Goal: Task Accomplishment & Management: Manage account settings

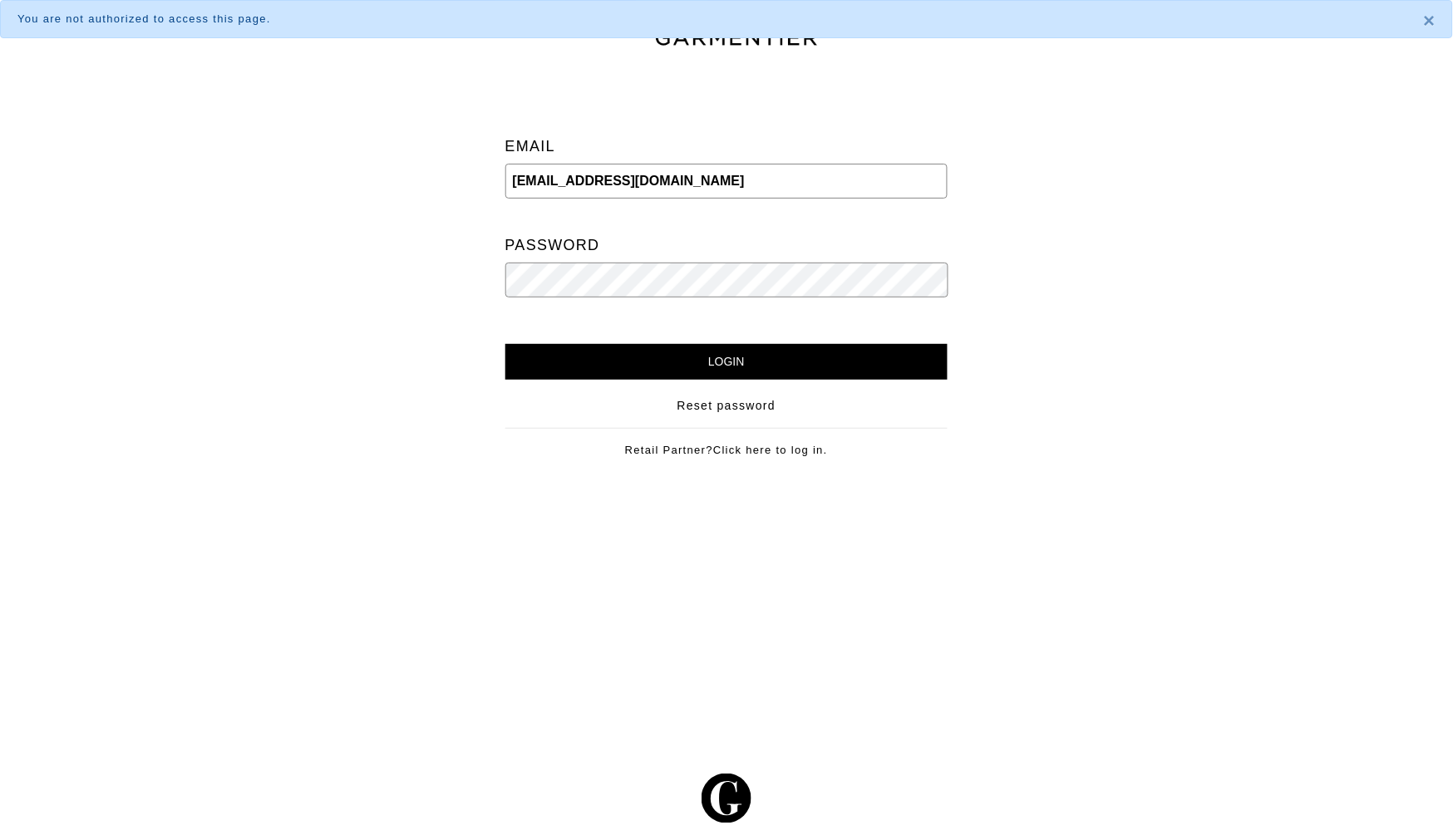
click at [644, 366] on input "Login" at bounding box center [726, 362] width 443 height 36
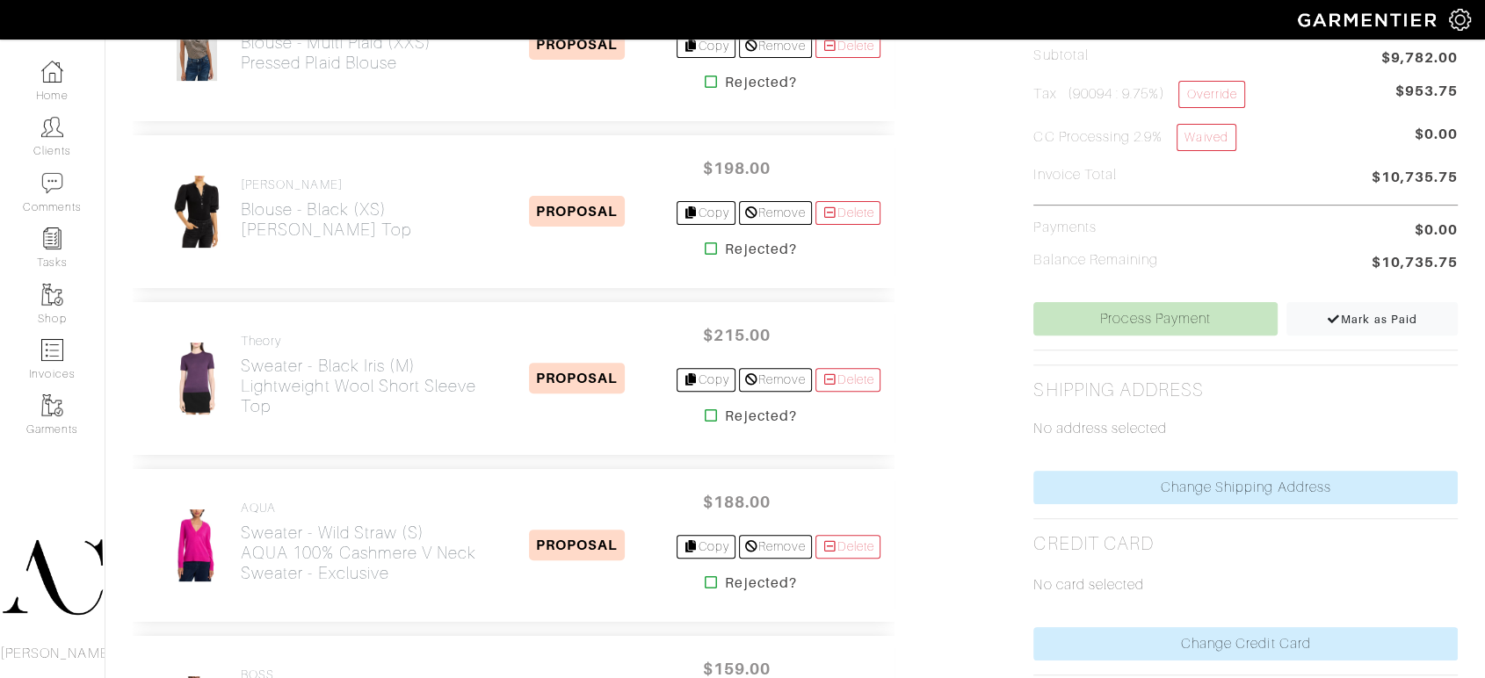
scroll to position [390, 0]
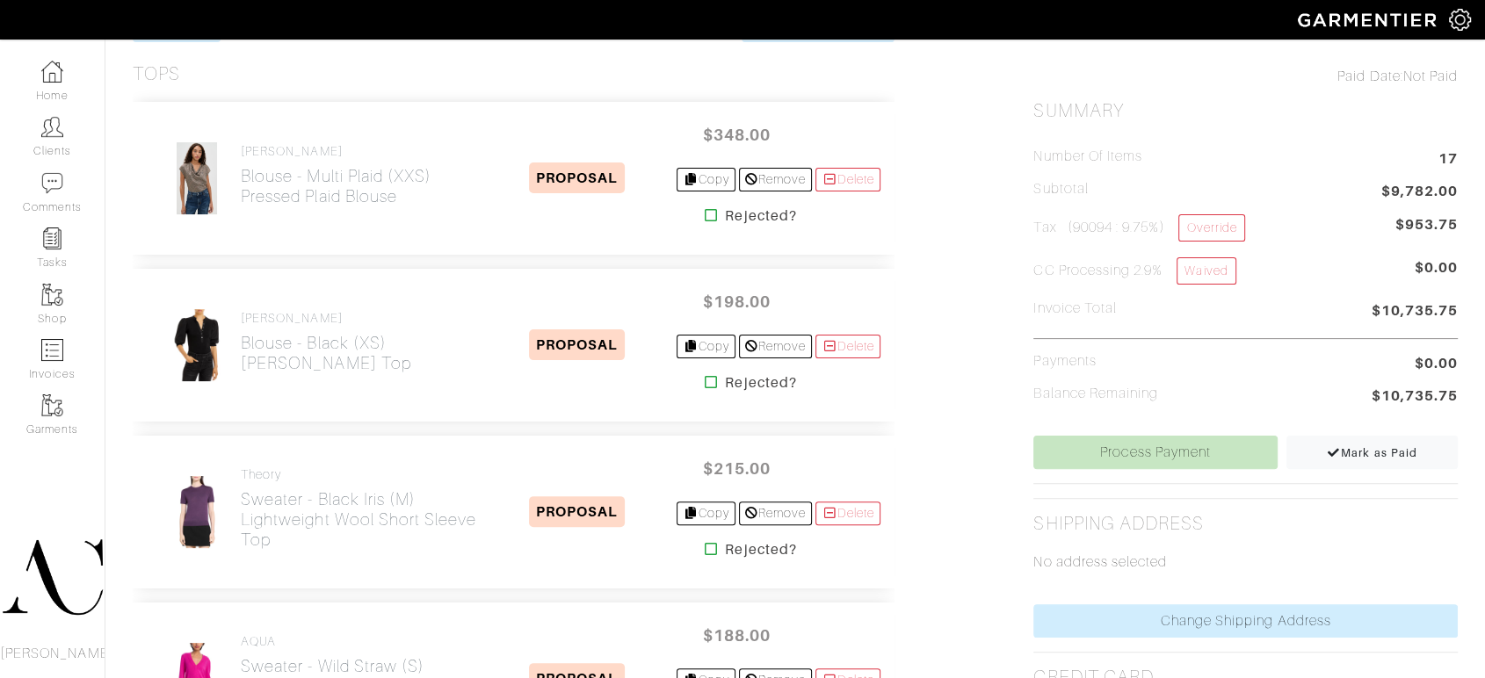
drag, startPoint x: 446, startPoint y: 239, endPoint x: 239, endPoint y: 213, distance: 208.9
click at [239, 213] on div "VINCE Blouse - Multi Plaid (XXS) Pressed Plaid Blouse PROPOSAL $348.00 Copy Rem…" at bounding box center [514, 178] width 762 height 153
copy h2 "Pressed Plaid Blouse"
drag, startPoint x: 358, startPoint y: 385, endPoint x: 241, endPoint y: 370, distance: 117.8
click at [241, 370] on div "Veronica Beard Blouse - Black (XS) Coralee Top PROPOSAL $198.00 Copy Remove Del…" at bounding box center [514, 345] width 762 height 153
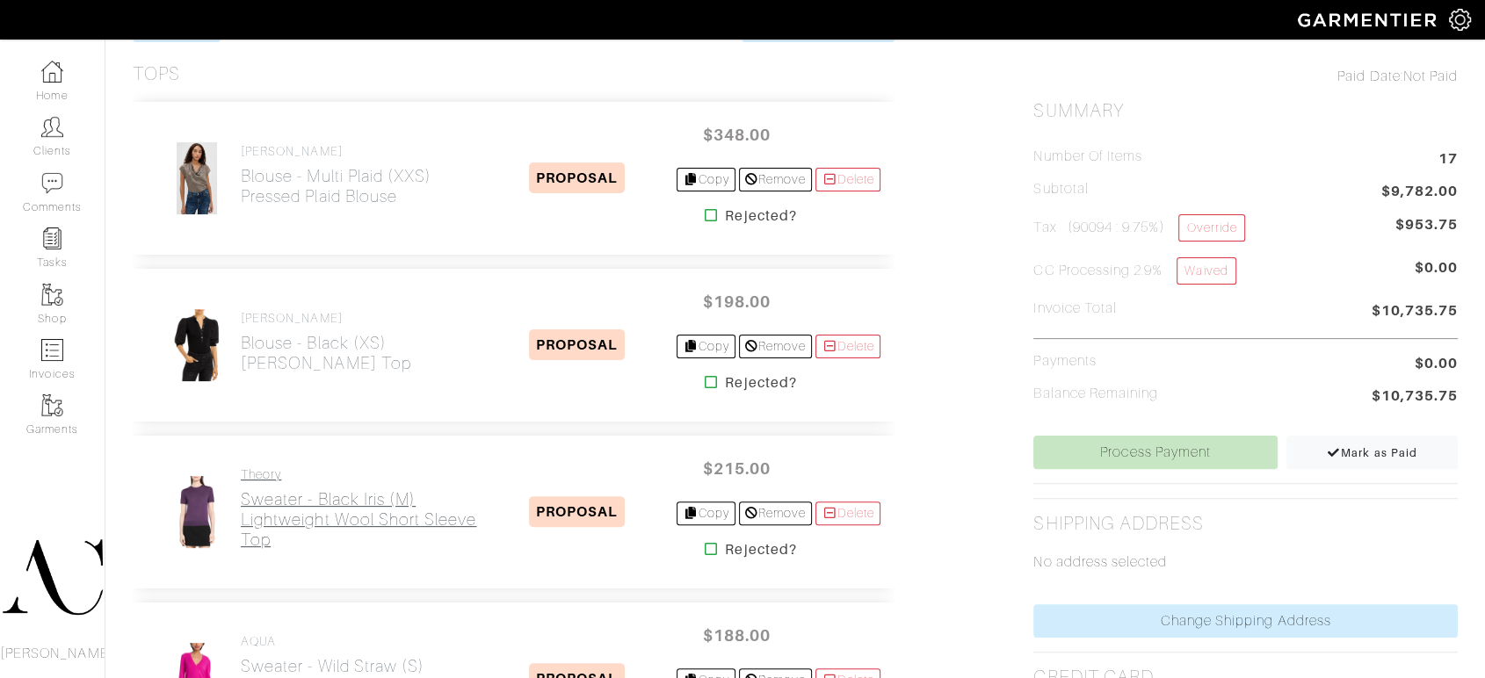
drag, startPoint x: 375, startPoint y: 555, endPoint x: 244, endPoint y: 522, distance: 135.1
click at [244, 522] on div "Theory Sweater - Black Iris (M) Lightweight Wool Short Sleeve Top" at bounding box center [359, 512] width 236 height 90
copy h2 "Lightweight Wool Short Sleeve Top"
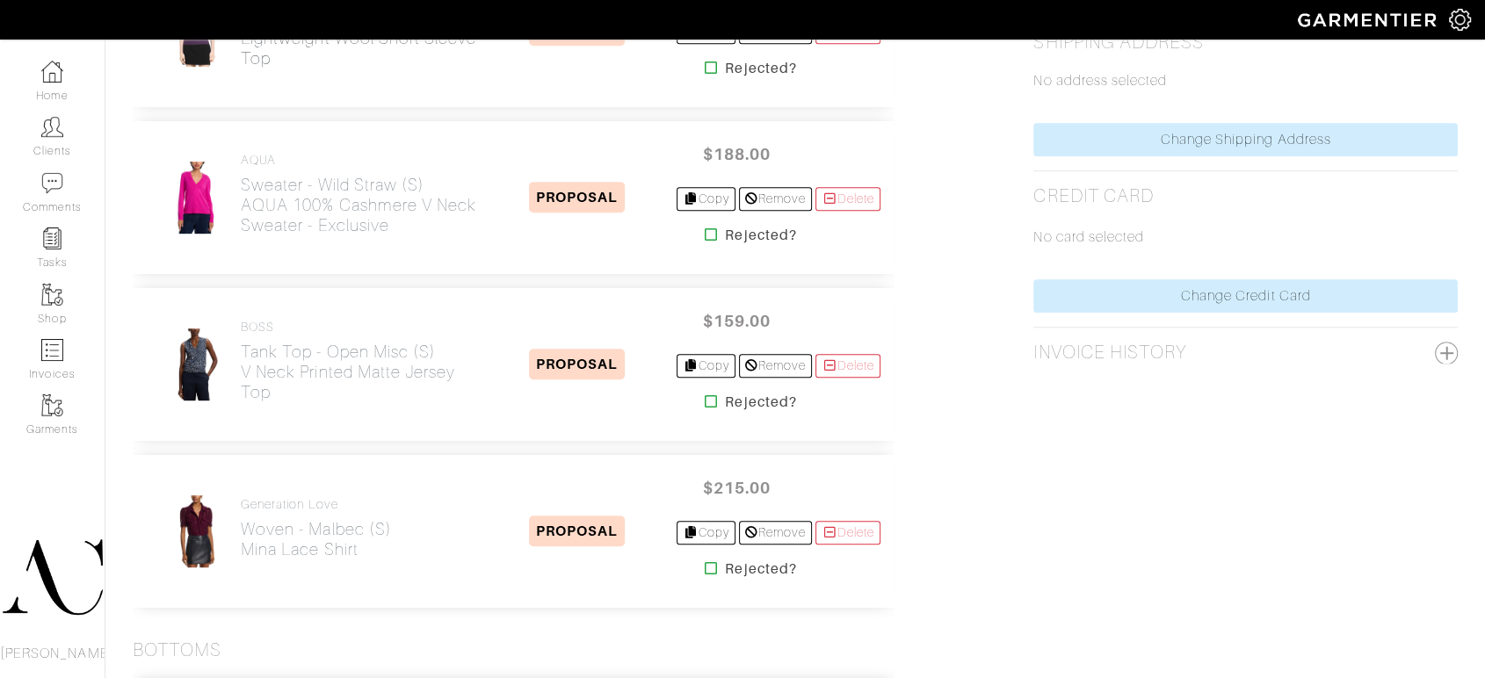
scroll to position [879, 0]
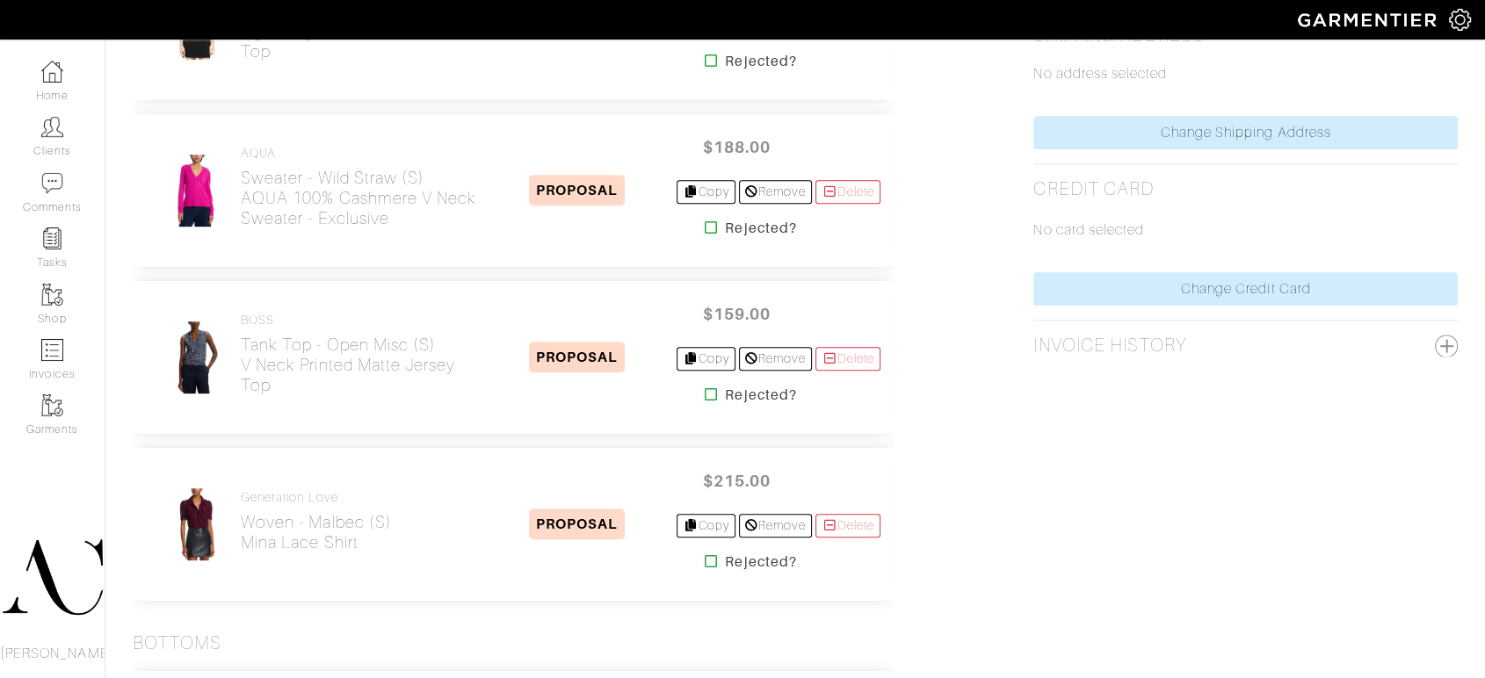
drag, startPoint x: 464, startPoint y: 237, endPoint x: 281, endPoint y: 242, distance: 182.8
click at [278, 248] on div "AQUA Sweater - Wild Straw (S) AQUA 100% Cashmere V Neck Sweater - Exclusive PRO…" at bounding box center [514, 190] width 762 height 153
drag, startPoint x: 311, startPoint y: 403, endPoint x: 239, endPoint y: 368, distance: 80.2
click at [239, 368] on div "BOSS Tank Top - Open Misc (S) V Neck Printed Matte Jersey Top PROPOSAL $159.00 …" at bounding box center [514, 357] width 762 height 153
copy h2 "V Neck Printed Matte Jersey Top"
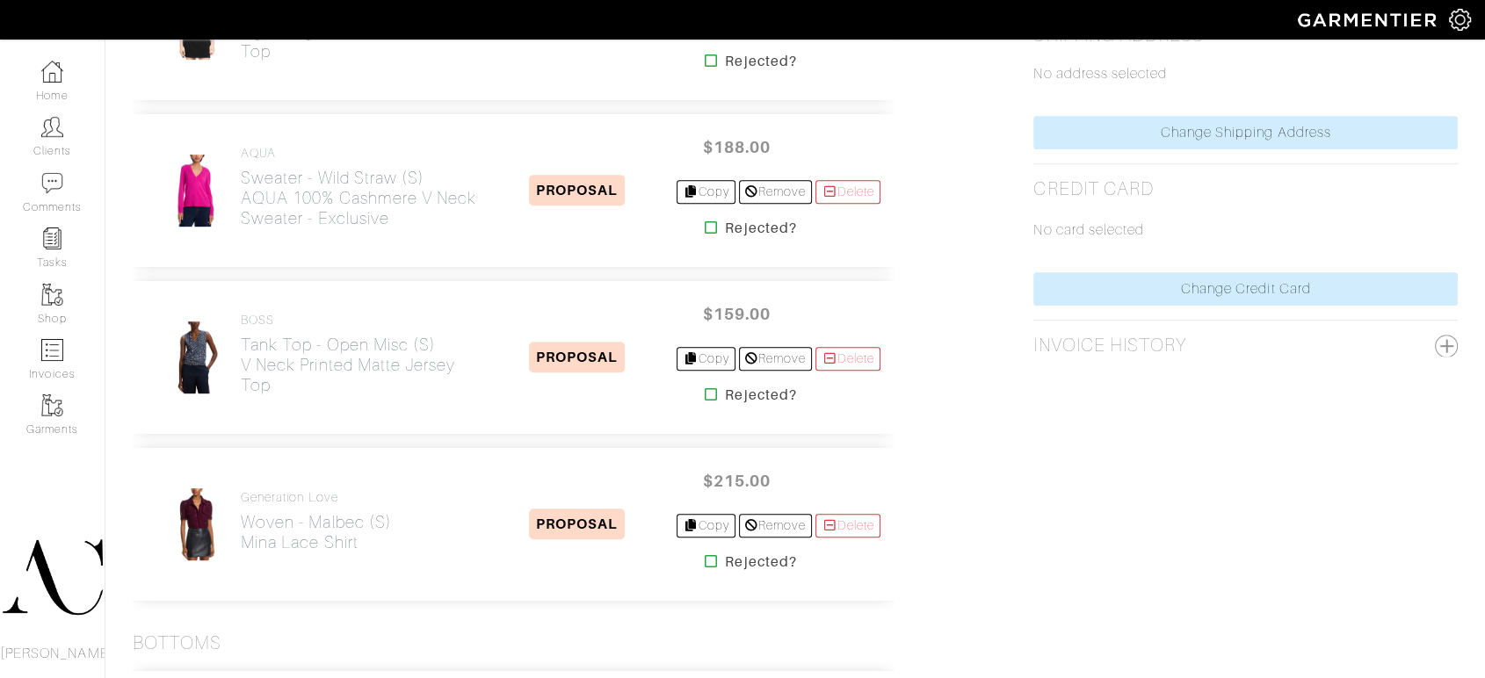
copy h2 "V Neck Printed Matte Jersey Top"
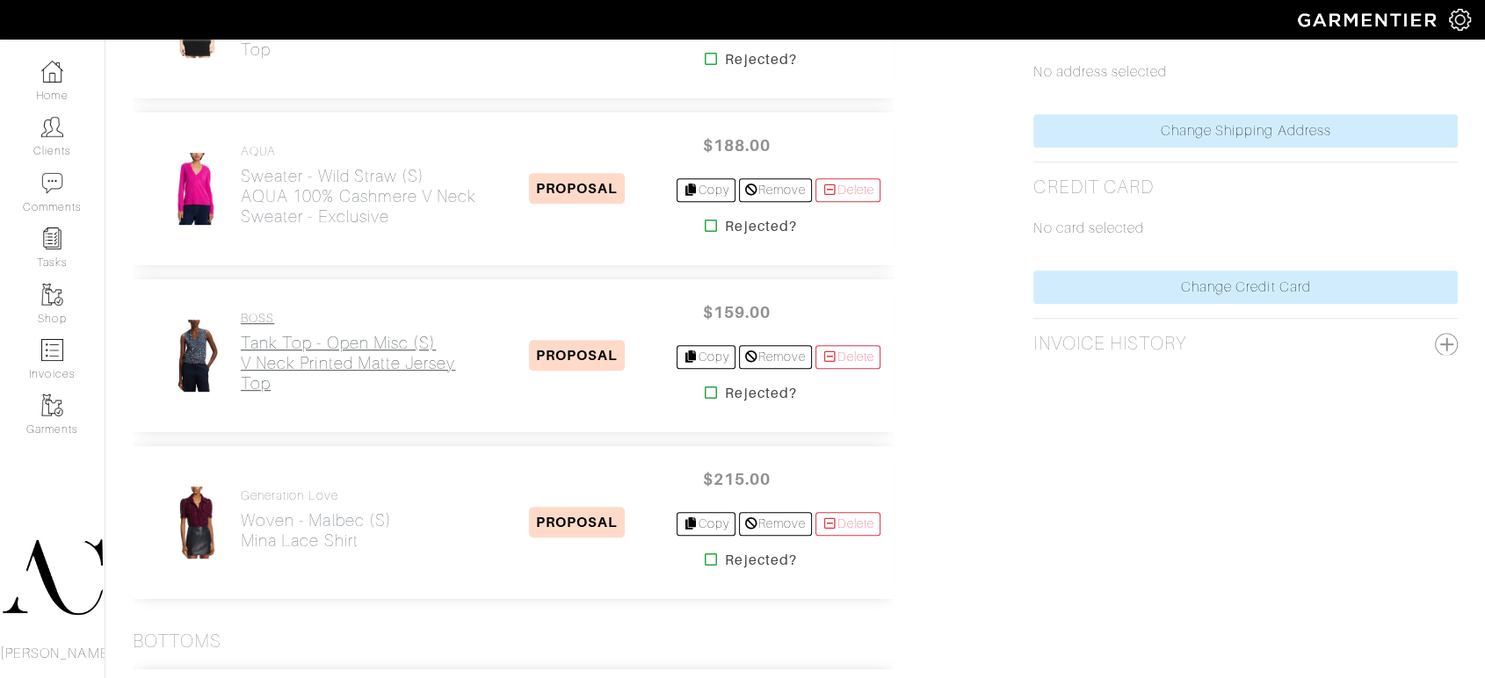
scroll to position [976, 0]
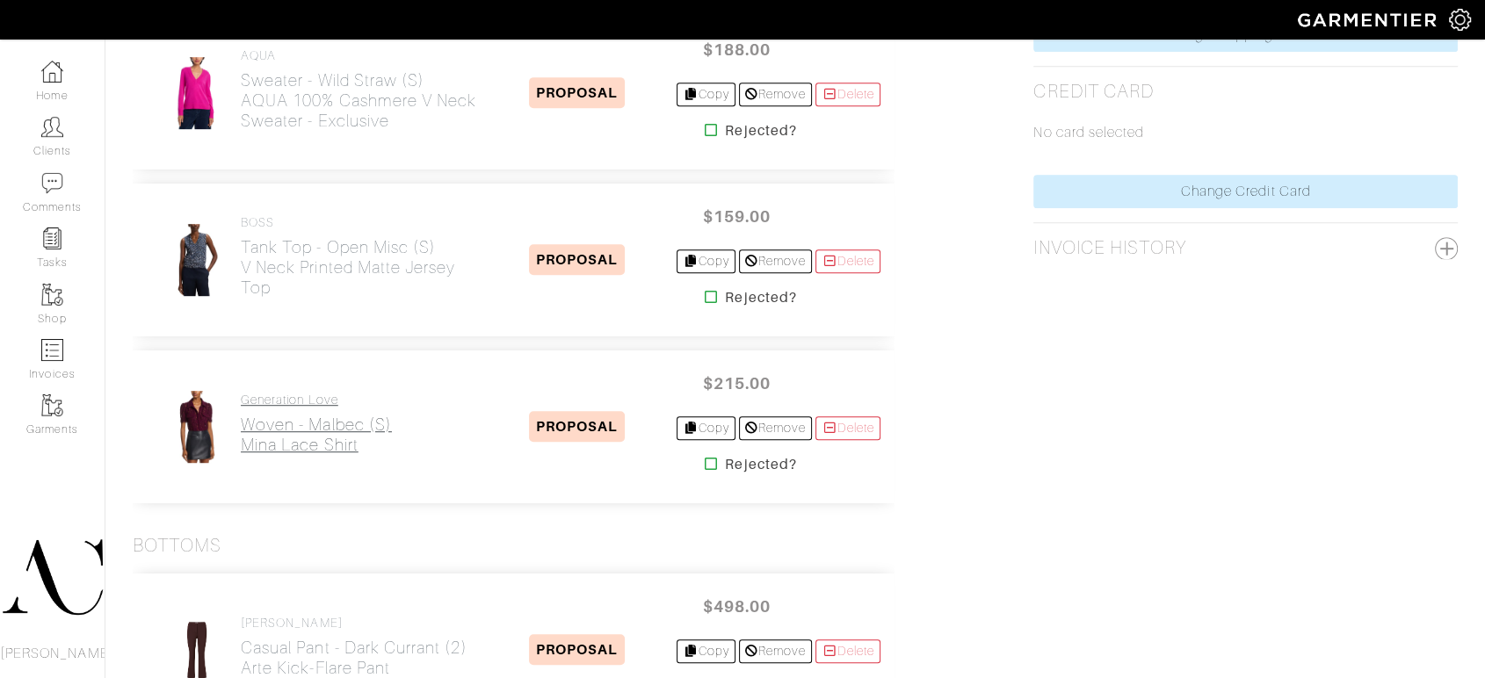
drag, startPoint x: 377, startPoint y: 459, endPoint x: 243, endPoint y: 438, distance: 135.3
click at [243, 438] on div "Generation Love Woven - Malbec (S) Mina Lace Shirt" at bounding box center [316, 427] width 151 height 69
copy h2 "Mina Lace Shirt"
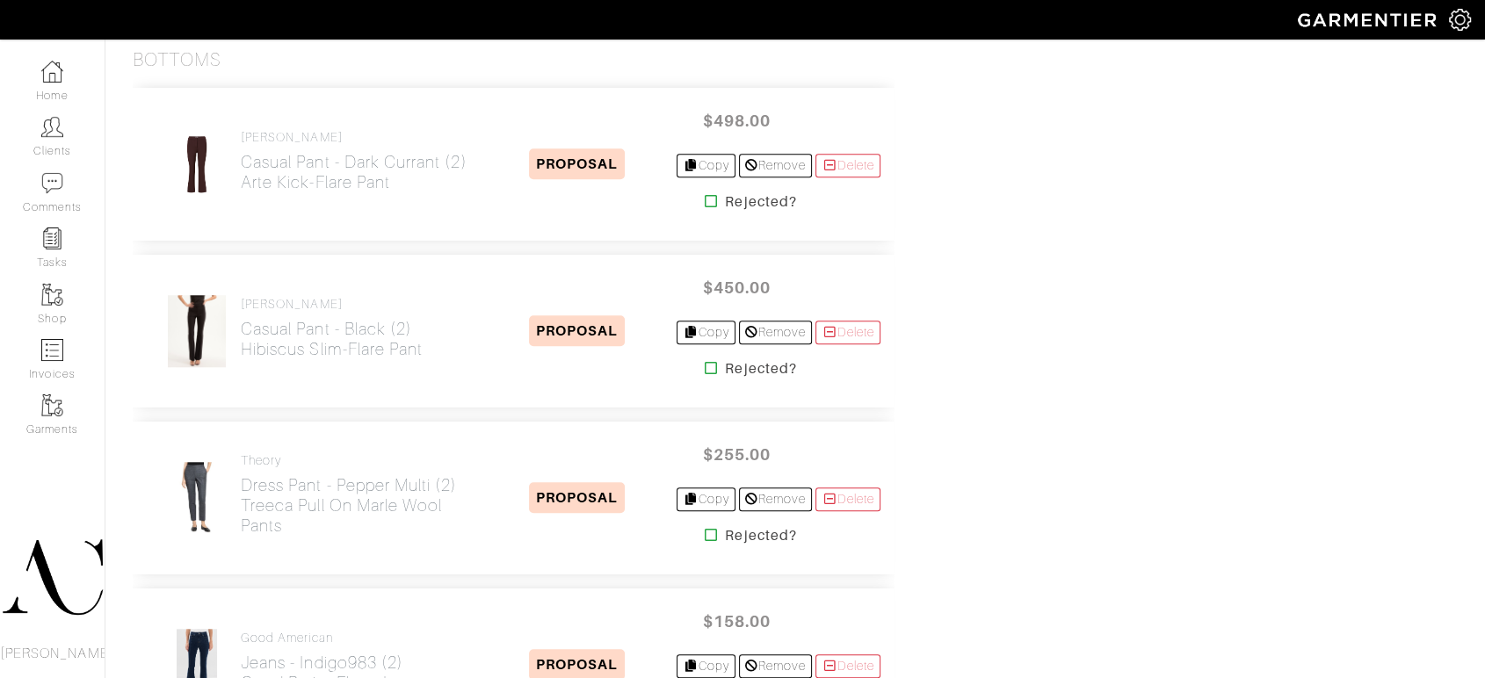
scroll to position [1464, 0]
drag, startPoint x: 436, startPoint y: 202, endPoint x: 242, endPoint y: 184, distance: 194.1
click at [242, 184] on div "Veronica Beard Casual Pant - Dark Currant (2) Arte Kick-Flare Pant PROPOSAL $49…" at bounding box center [514, 162] width 762 height 153
copy h2 "Arte Kick-Flare Pant"
drag, startPoint x: 456, startPoint y: 353, endPoint x: 244, endPoint y: 349, distance: 211.8
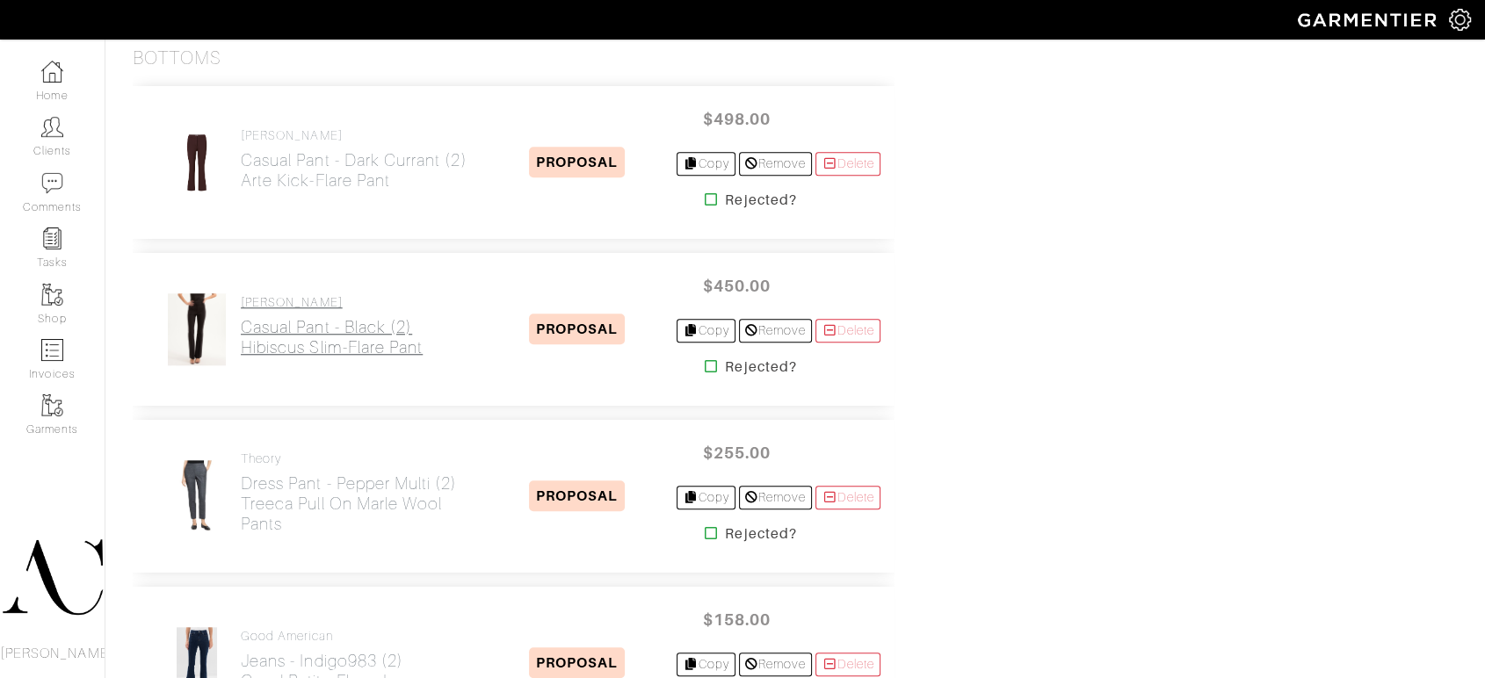
click at [244, 349] on div "Veronica Beard Casual Pant - Black (2) Hibiscus Slim-Flare Pant" at bounding box center [319, 330] width 344 height 74
copy h2 "Hibiscus Slim-Flare Pant"
drag, startPoint x: 369, startPoint y: 536, endPoint x: 241, endPoint y: 503, distance: 132.5
click at [241, 503] on div "Theory Dress Pant - Pepper Multi (2) Treeca Pull On Marle Wool Pants" at bounding box center [359, 497] width 236 height 90
copy h2 "Treeca Pull On Marle Wool Pants"
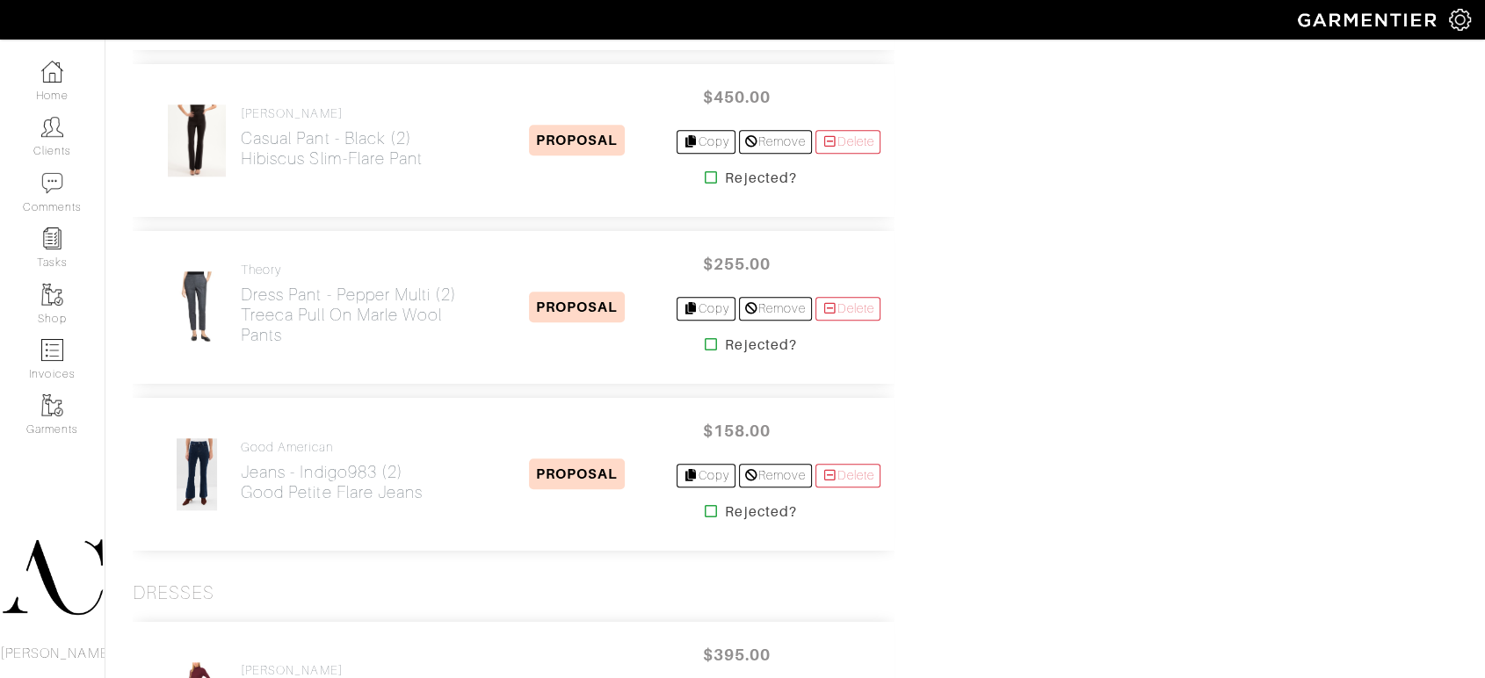
scroll to position [1855, 0]
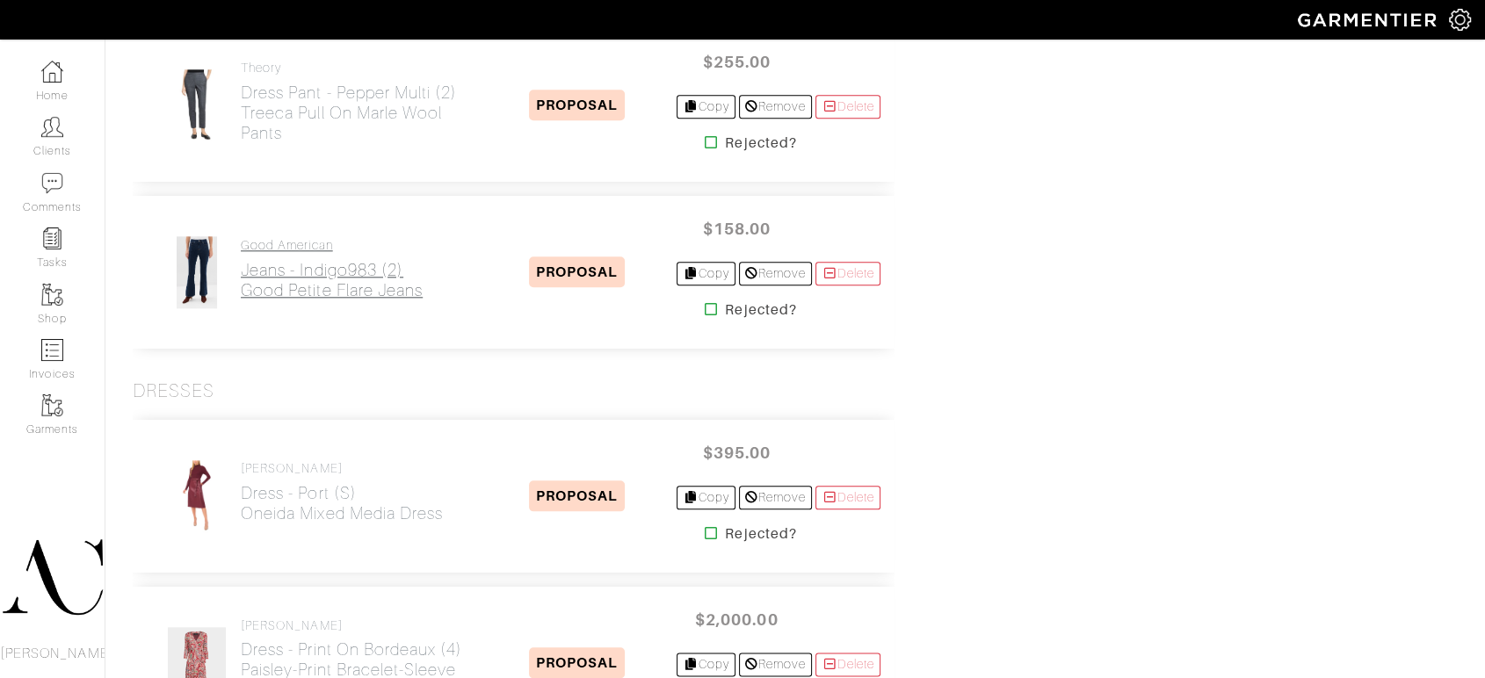
drag, startPoint x: 441, startPoint y: 314, endPoint x: 245, endPoint y: 286, distance: 197.8
click at [245, 286] on div "Good American Jeans - Indigo983 (2) Good Petite Flare Jeans PROPOSAL $158.00 Co…" at bounding box center [514, 272] width 762 height 153
copy h2 "Good Petite Flare Jeans"
drag, startPoint x: 474, startPoint y: 522, endPoint x: 244, endPoint y: 508, distance: 229.7
click at [244, 508] on div "Ted Baker Dress - Port (S) Oneida Mixed Media Dress" at bounding box center [319, 496] width 344 height 74
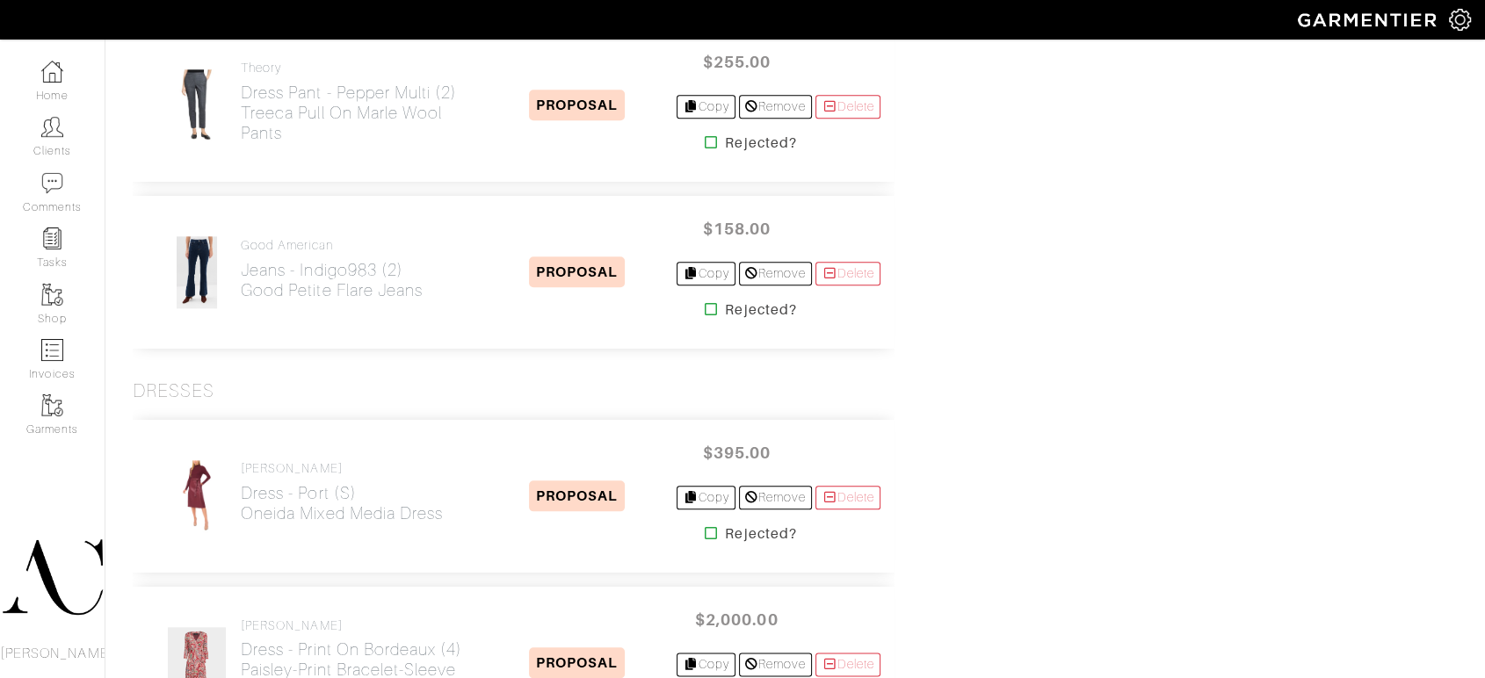
copy h2 "Oneida Mixed Media Dress"
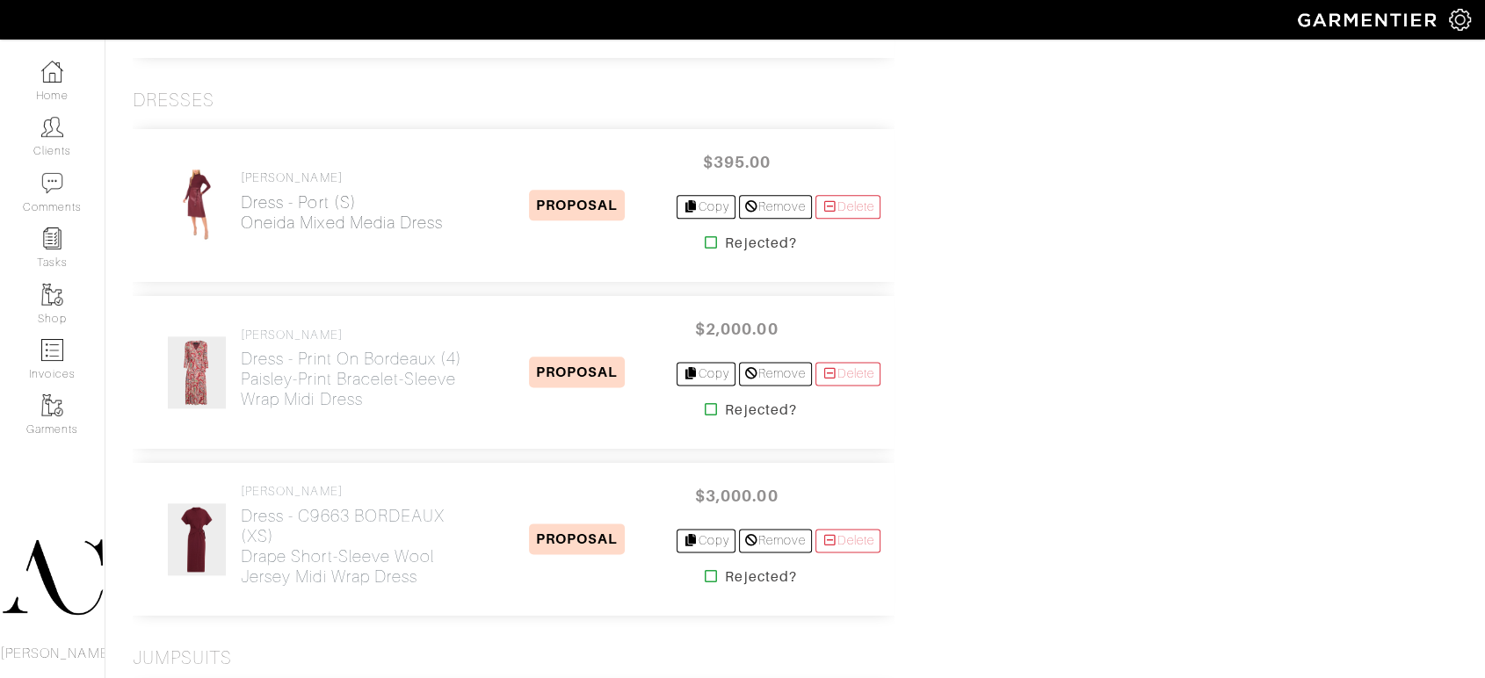
scroll to position [2147, 0]
drag, startPoint x: 379, startPoint y: 414, endPoint x: 239, endPoint y: 376, distance: 144.7
click at [239, 376] on div "Etro Dress - Print on bordeaux (4) Paisley-Print Bracelet-Sleeve Wrap Midi Dres…" at bounding box center [514, 370] width 762 height 153
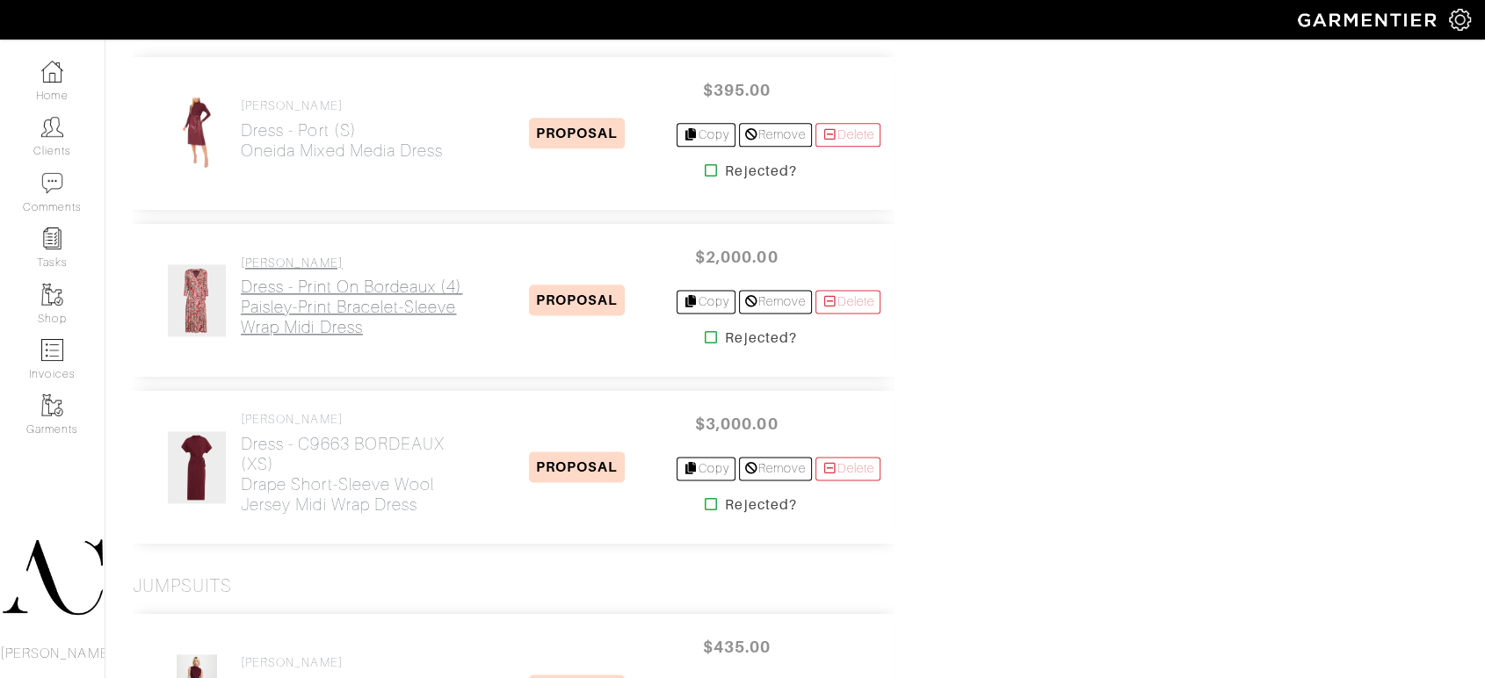
scroll to position [2245, 0]
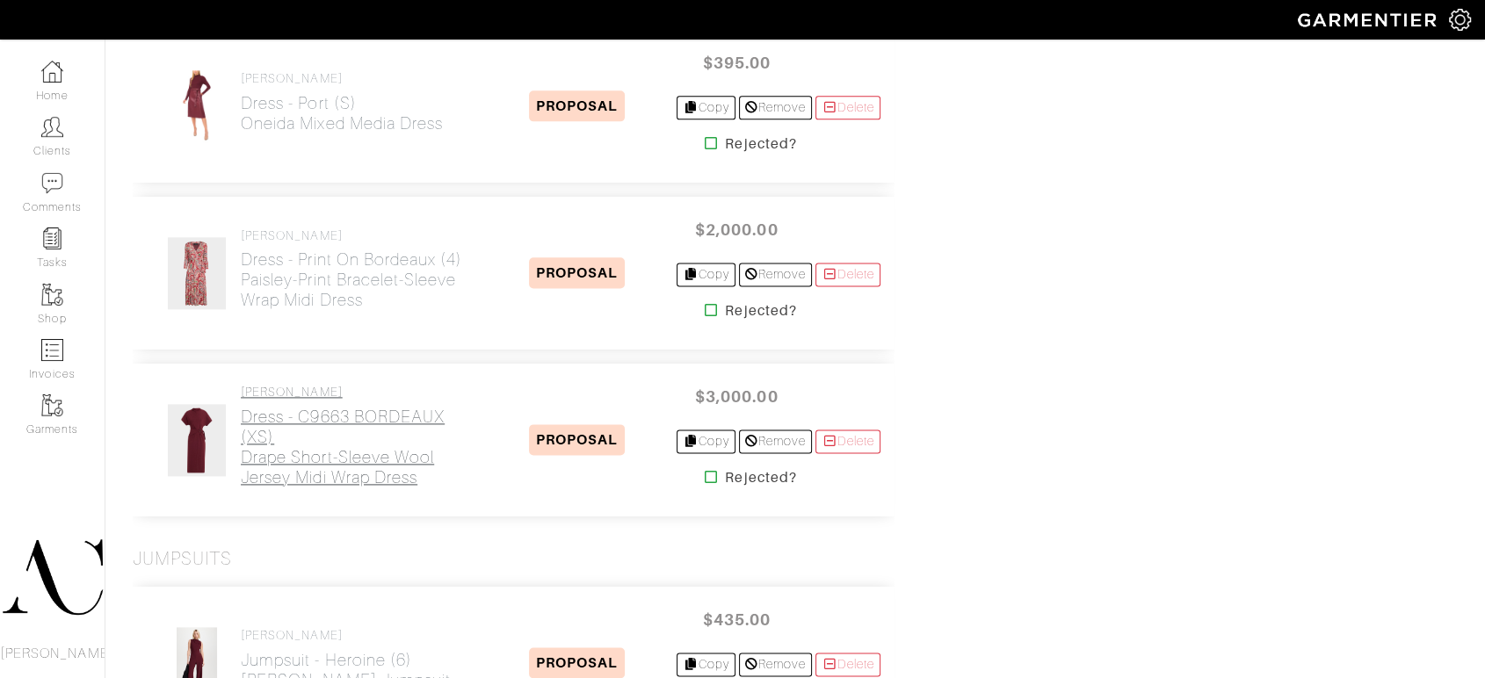
drag, startPoint x: 427, startPoint y: 489, endPoint x: 242, endPoint y: 448, distance: 189.9
click at [242, 448] on div "Brunello Cucinelli Dress - C9663 BORDEAUX (XS) Drape Short-Sleeve Wool Jersey M…" at bounding box center [359, 440] width 236 height 110
click at [425, 532] on div "Ted Baker Dress - Port (S) Oneida Mixed Media Dress PROPOSAL $395.00 Copy Remov…" at bounding box center [514, 280] width 762 height 536
click at [446, 490] on div "Brunello Cucinelli Dress - C9663 BORDEAUX (XS) Drape Short-Sleeve Wool Jersey M…" at bounding box center [359, 440] width 236 height 110
drag, startPoint x: 468, startPoint y: 483, endPoint x: 243, endPoint y: 453, distance: 226.9
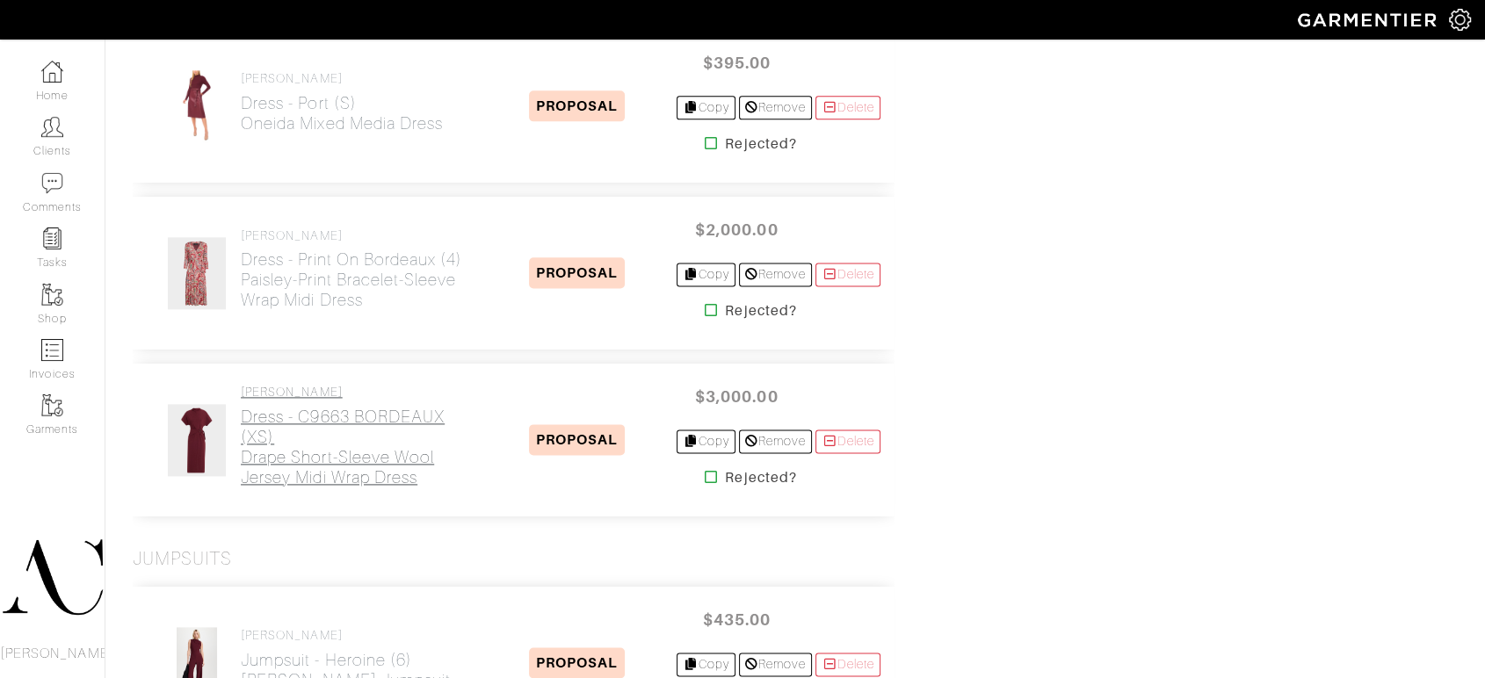
click at [243, 453] on div "Brunello Cucinelli Dress - C9663 BORDEAUX (XS) Drape Short-Sleeve Wool Jersey M…" at bounding box center [319, 440] width 344 height 110
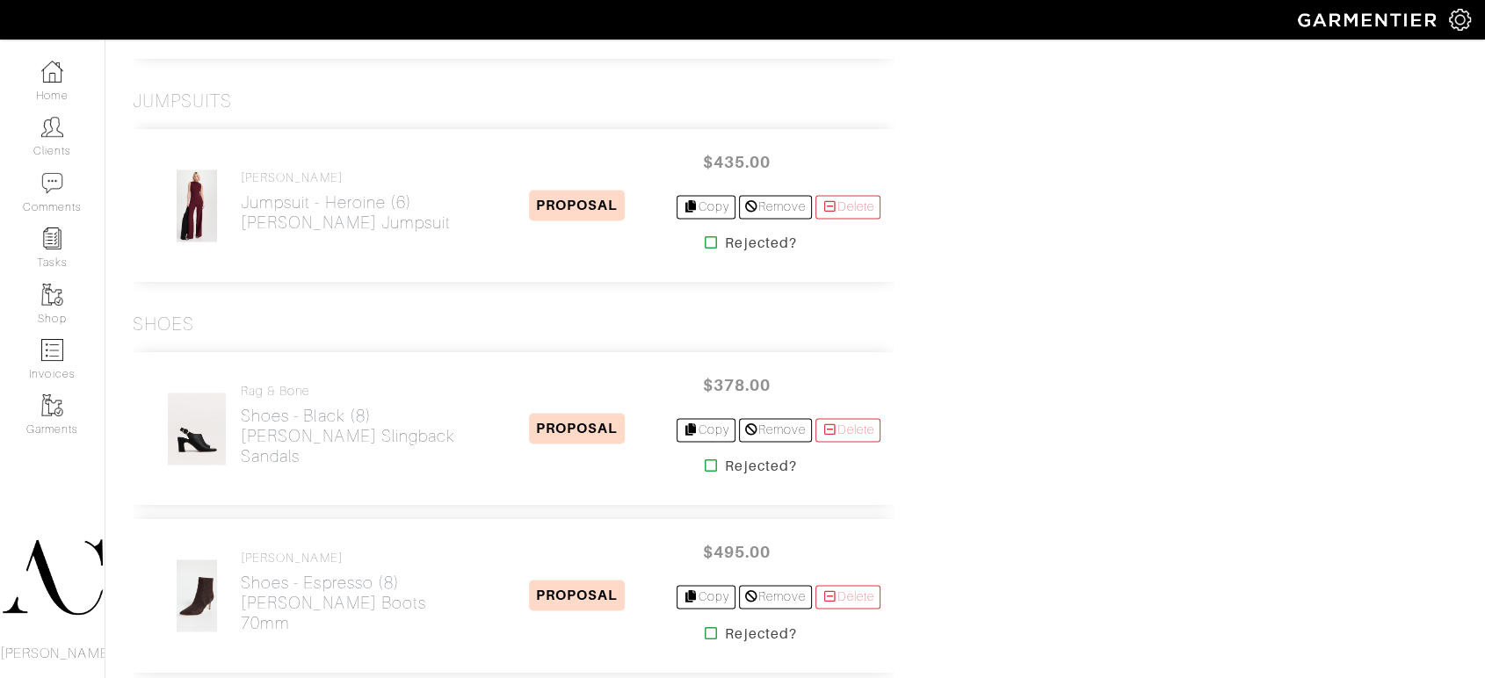
scroll to position [2717, 0]
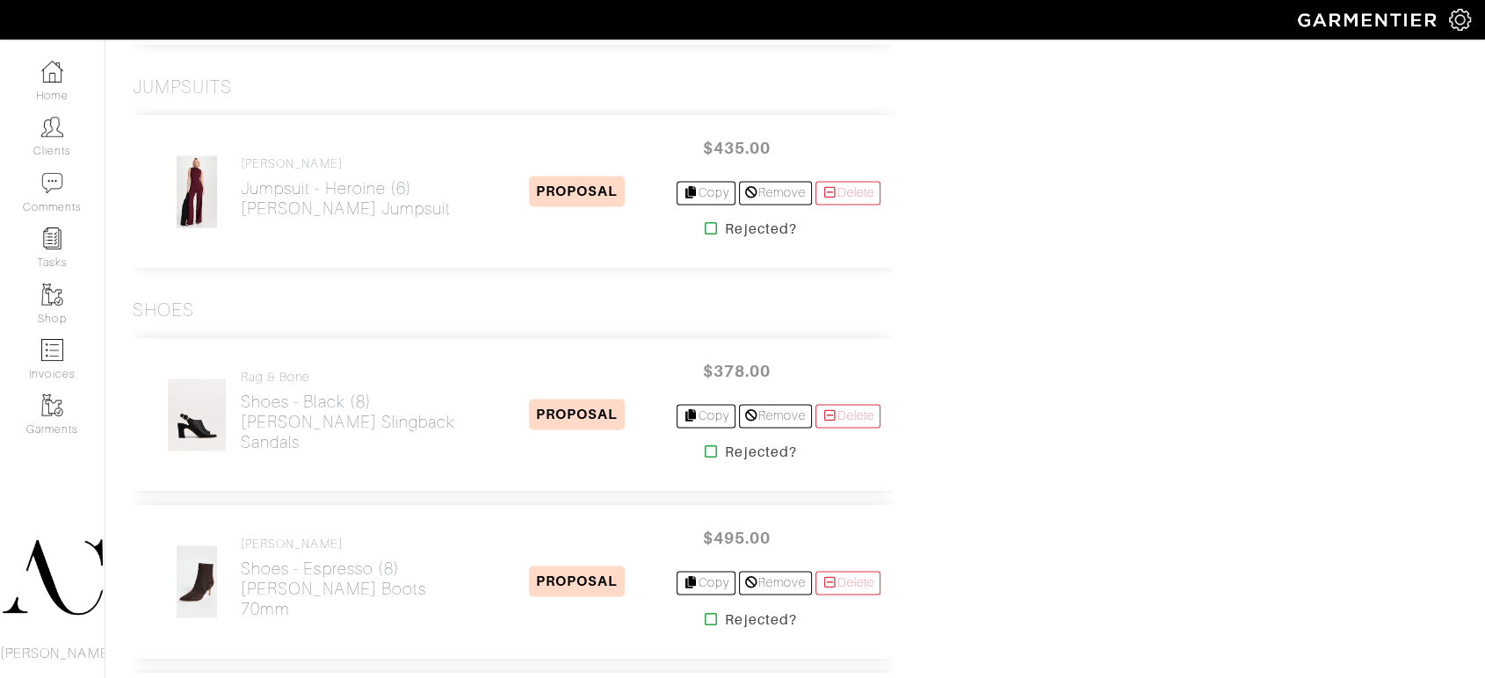
drag, startPoint x: 422, startPoint y: 245, endPoint x: 243, endPoint y: 230, distance: 179.0
click at [243, 230] on div "Black Halo Jumpsuit - Heroine (6) Corrine Jumpsuit PROPOSAL $435.00 Copy Remove…" at bounding box center [514, 191] width 762 height 153
drag, startPoint x: 344, startPoint y: 466, endPoint x: 242, endPoint y: 426, distance: 108.5
click at [242, 426] on div "Rag & Bone Shoes - Black (8) Gigi Leather Slingback Sandals PROPOSAL $378.00 Co…" at bounding box center [514, 414] width 762 height 153
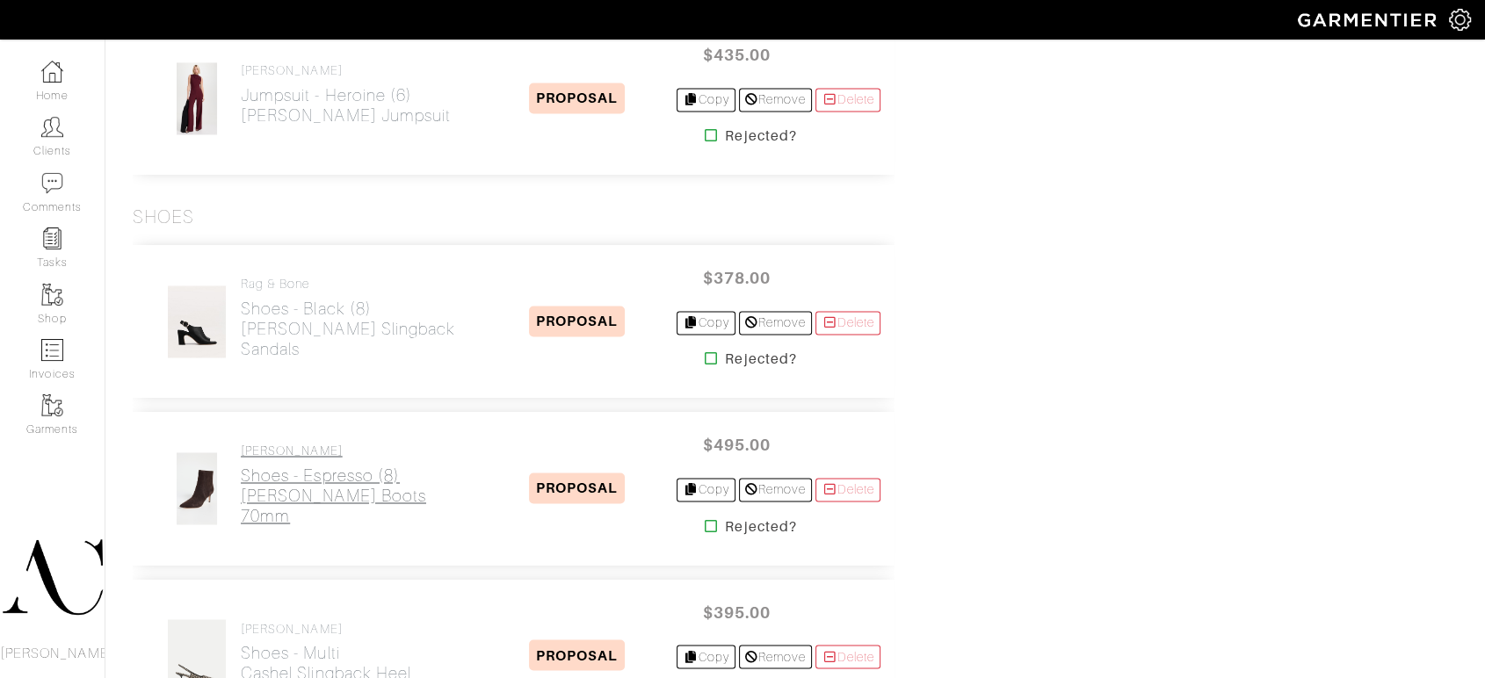
scroll to position [2814, 0]
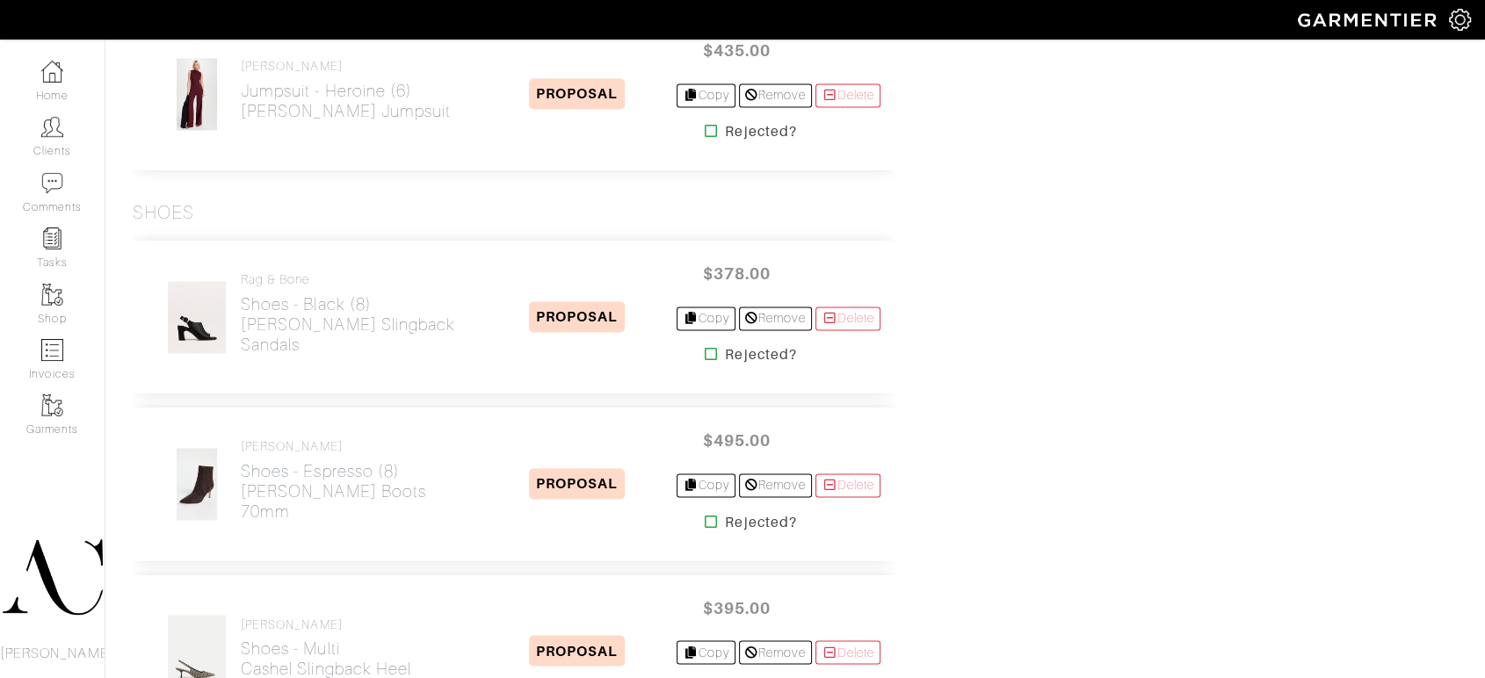
drag, startPoint x: 394, startPoint y: 518, endPoint x: 240, endPoint y: 510, distance: 154.9
click at [240, 510] on div "Veronica Beard Shoes - Espresso (8) Lisa Boots 70mm PROPOSAL $495.00 Copy Remov…" at bounding box center [514, 484] width 762 height 153
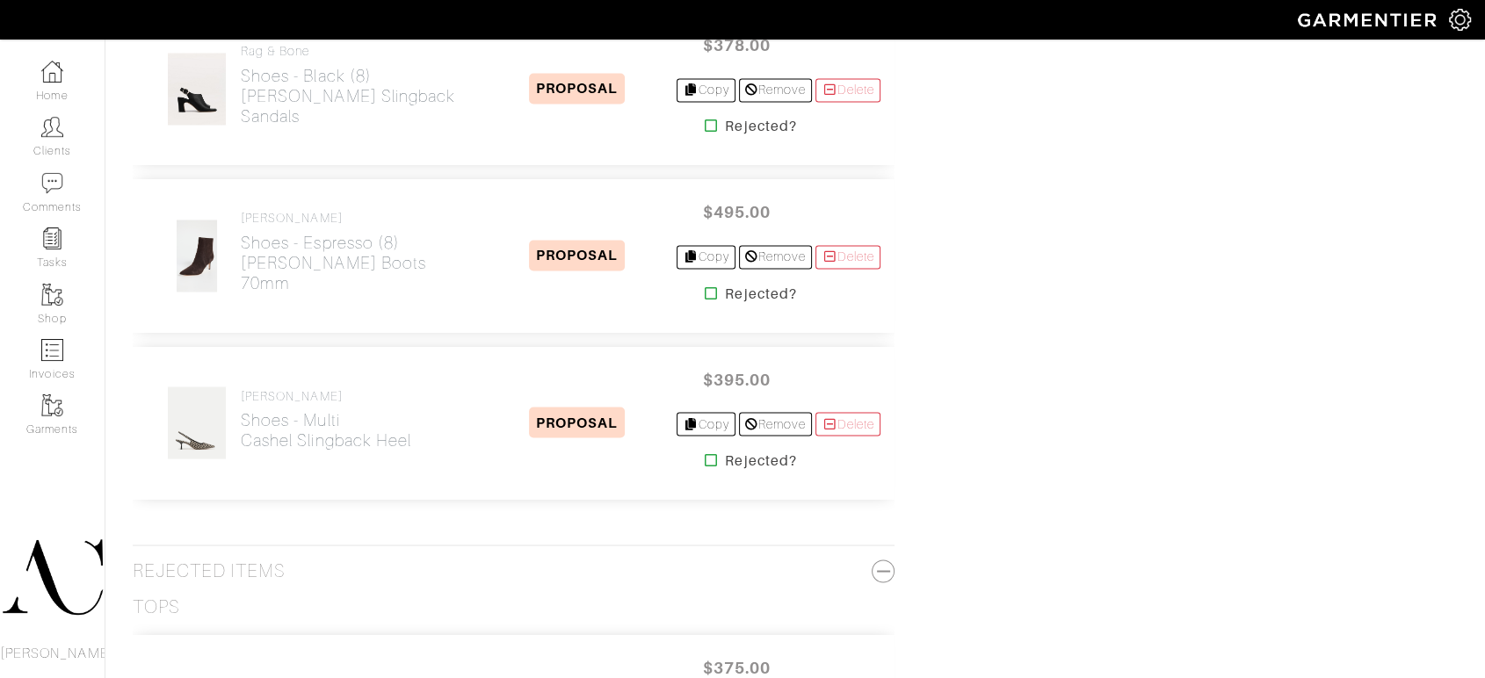
scroll to position [3107, 0]
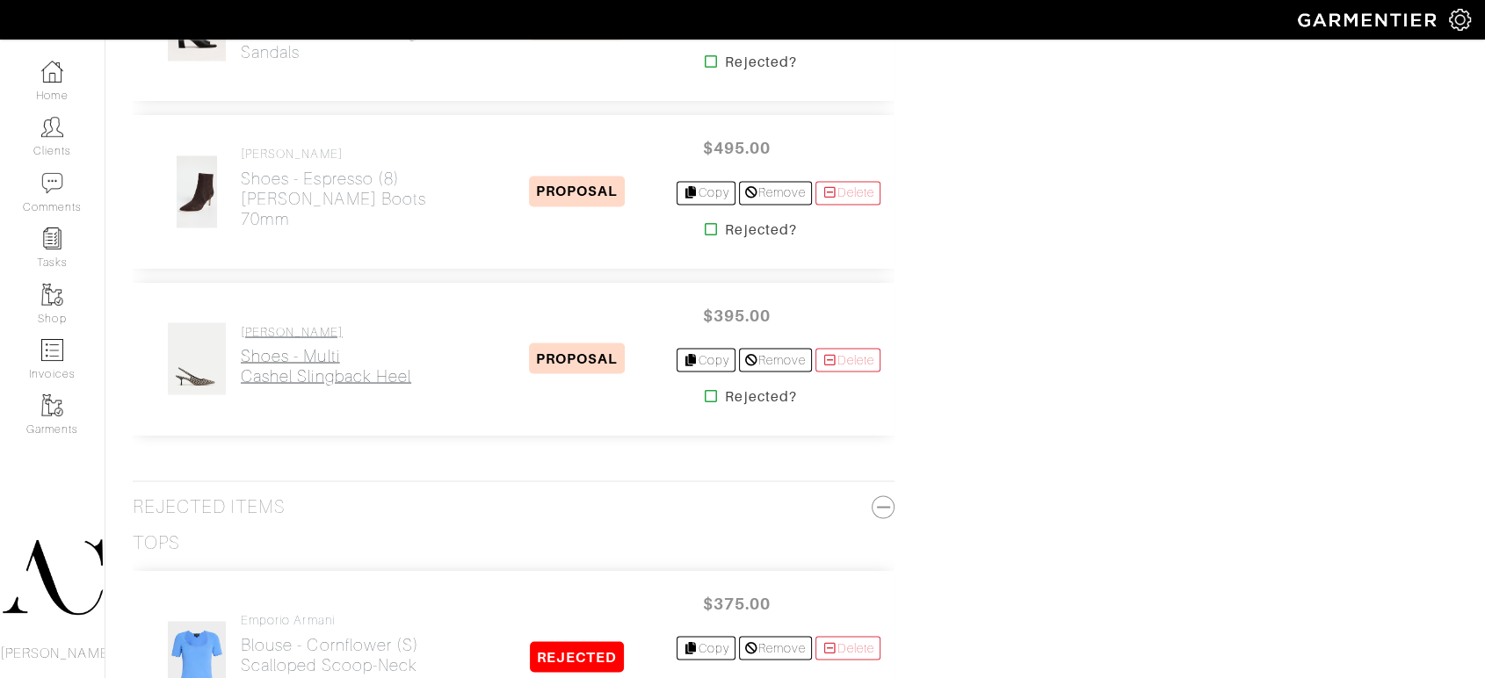
drag, startPoint x: 442, startPoint y: 400, endPoint x: 244, endPoint y: 367, distance: 200.3
click at [244, 367] on div "Veronica Beard Shoes - Multi Cashel Slingback Heel PROPOSAL $395.00 Copy Remove…" at bounding box center [514, 358] width 762 height 153
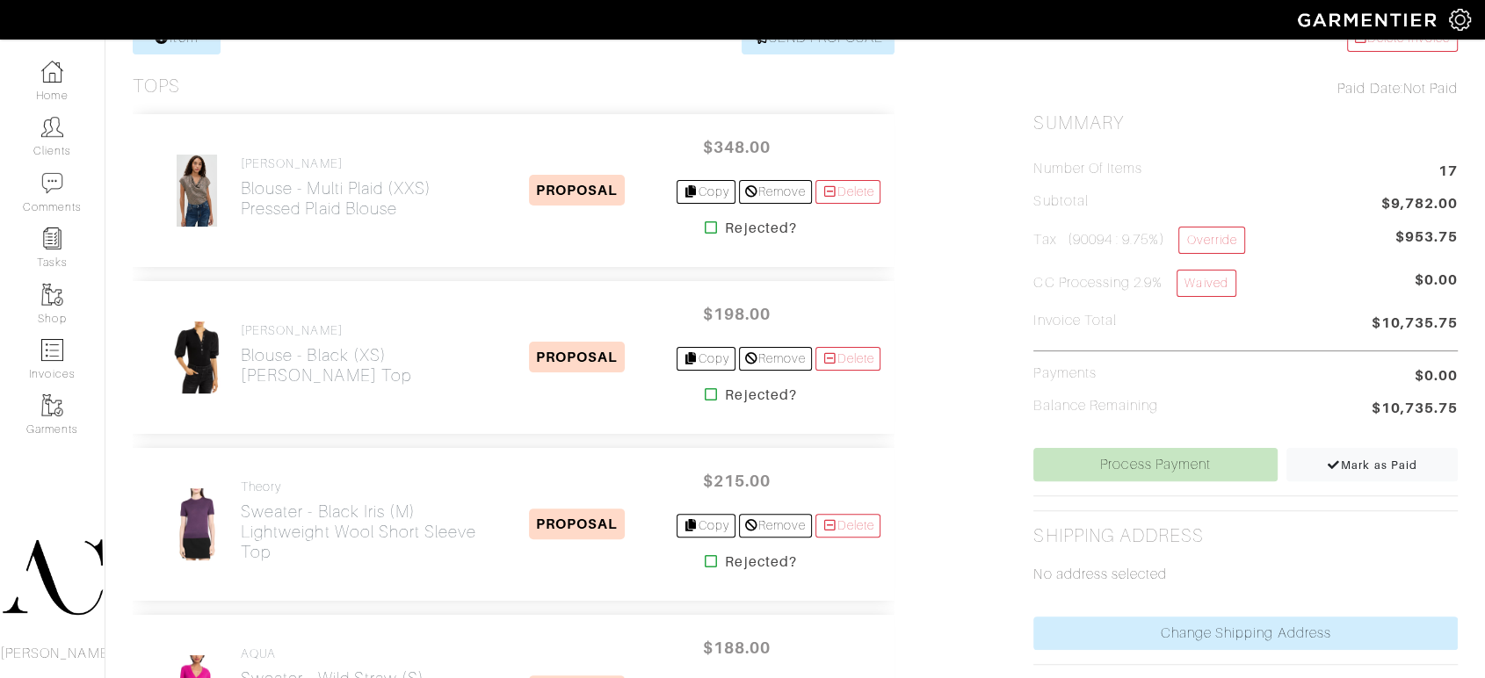
scroll to position [390, 0]
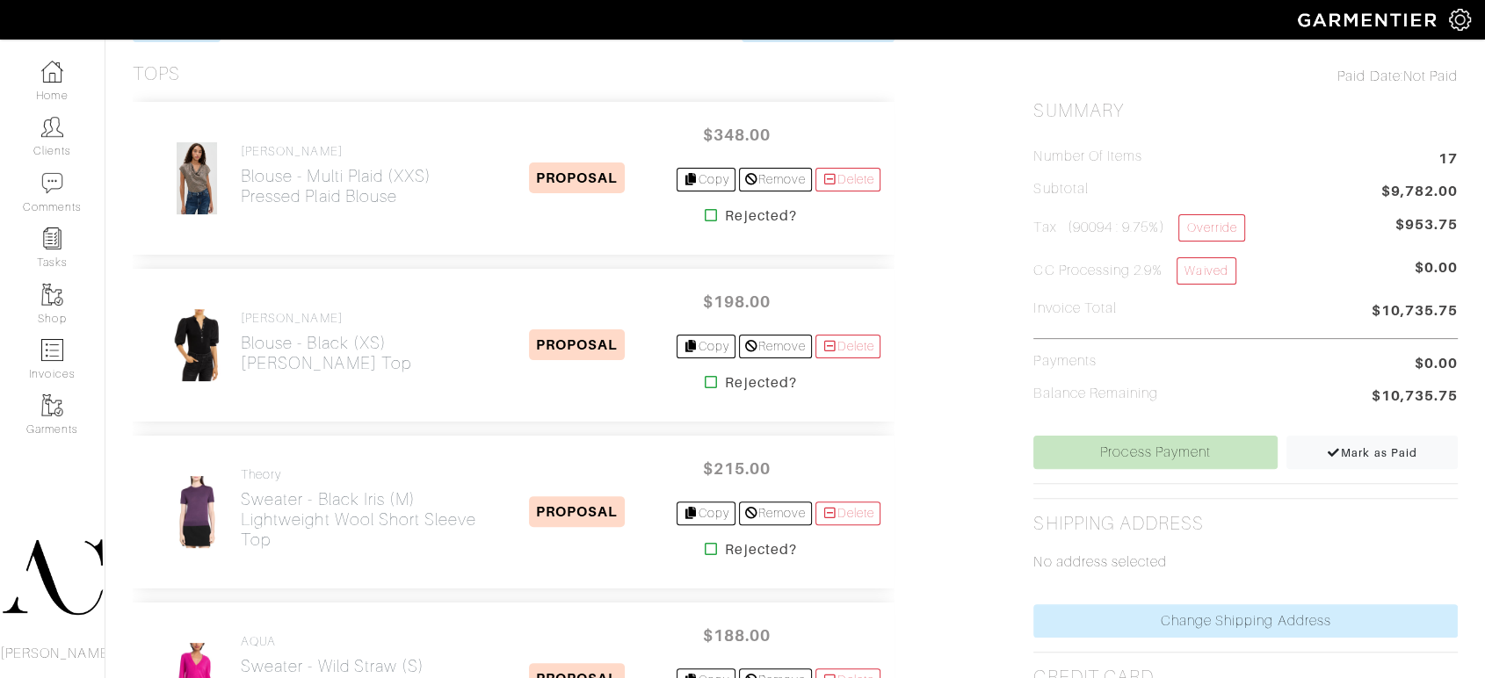
click at [1286, 124] on div "Number of Items 17 Subtotal $9,782.00 Tax (90094 : 9.75%) Override $953.75 CC P…" at bounding box center [1245, 279] width 424 height 314
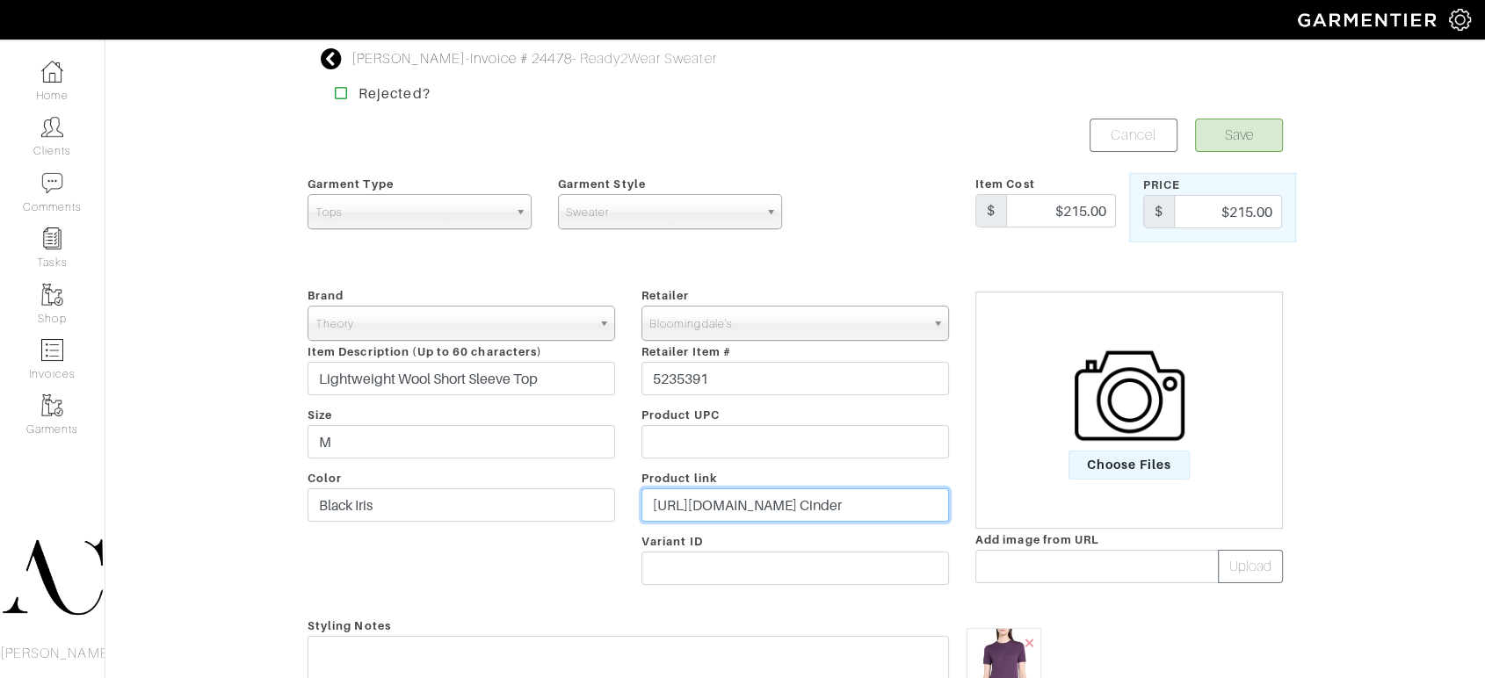
click at [698, 511] on input "https://www.bloomingdales.com/shop/product/theory-lightweight-wool-short-sleeve…" at bounding box center [794, 504] width 307 height 33
click at [698, 511] on input "[URL][DOMAIN_NAME] Cinder" at bounding box center [794, 504] width 307 height 33
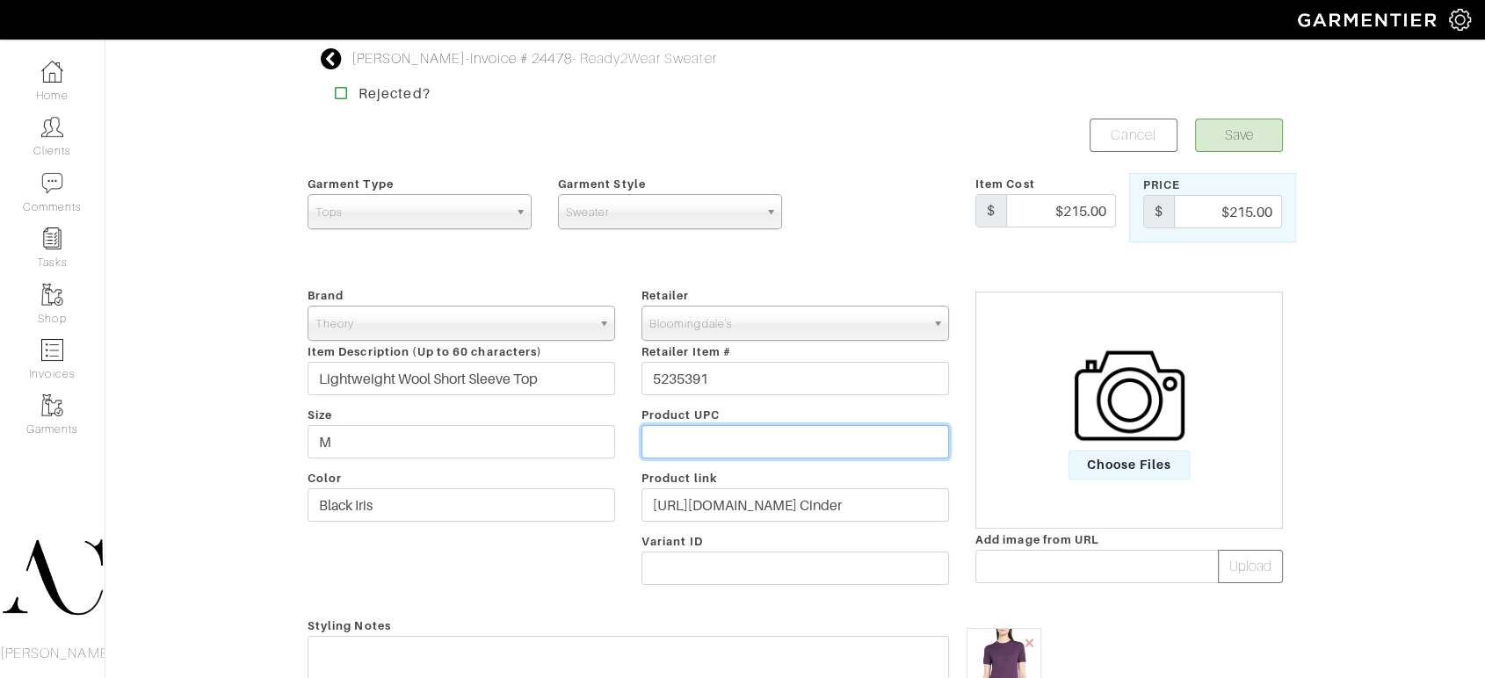
click at [695, 450] on input "text" at bounding box center [794, 441] width 307 height 33
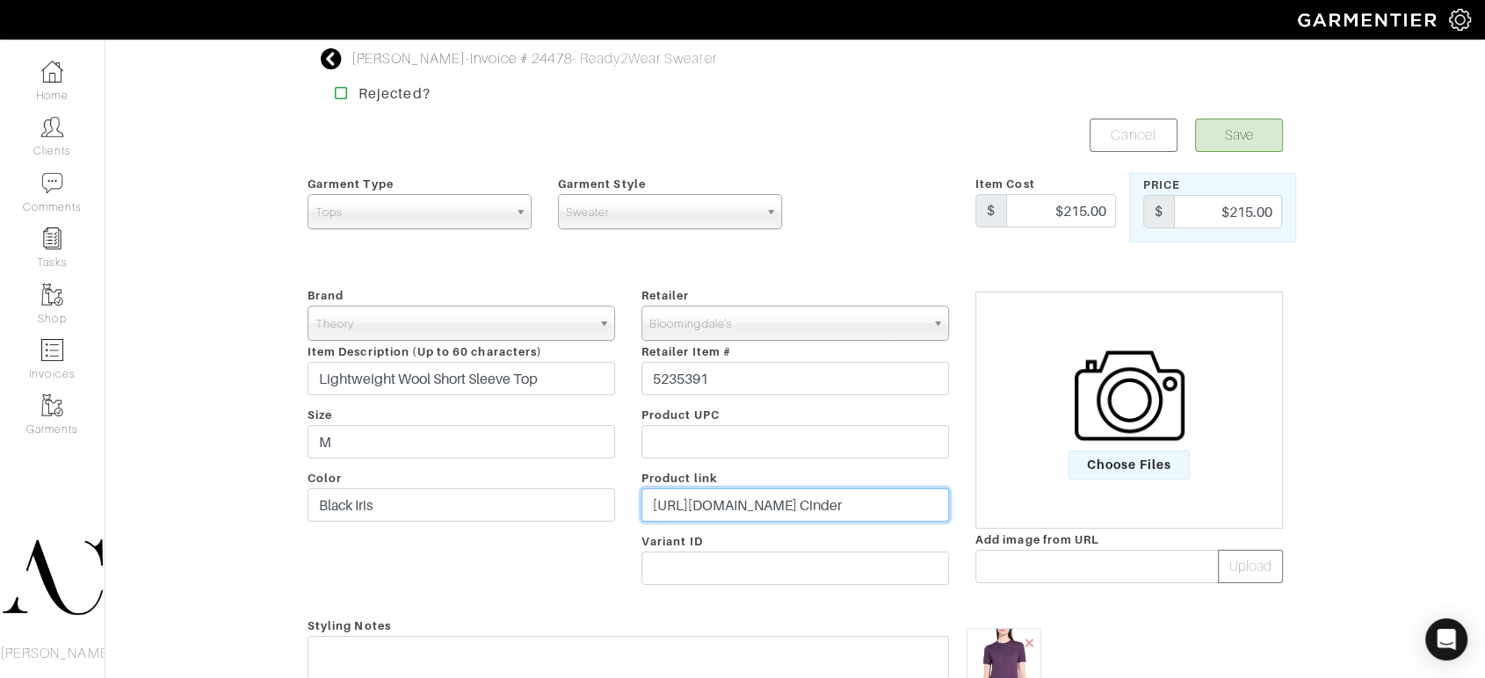
click at [674, 499] on input "[URL][DOMAIN_NAME] Cinder" at bounding box center [794, 504] width 307 height 33
